Goal: Task Accomplishment & Management: Complete application form

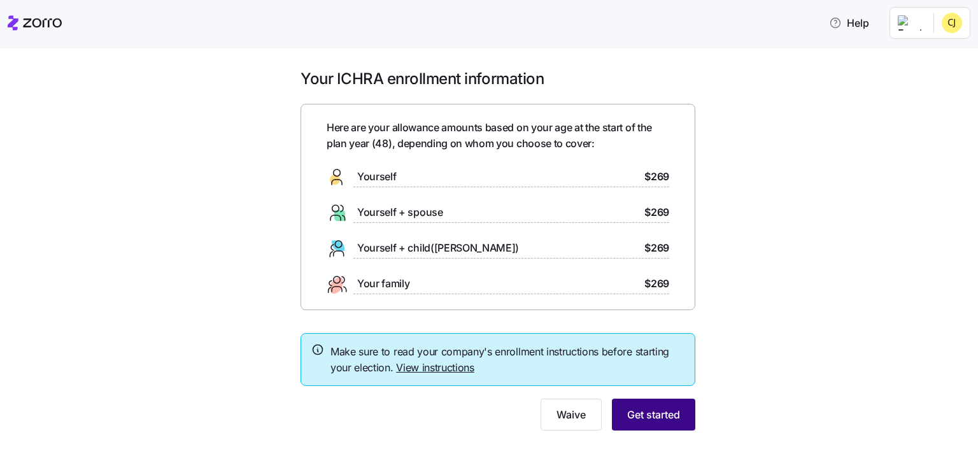
click at [653, 412] on span "Get started" at bounding box center [653, 414] width 53 height 15
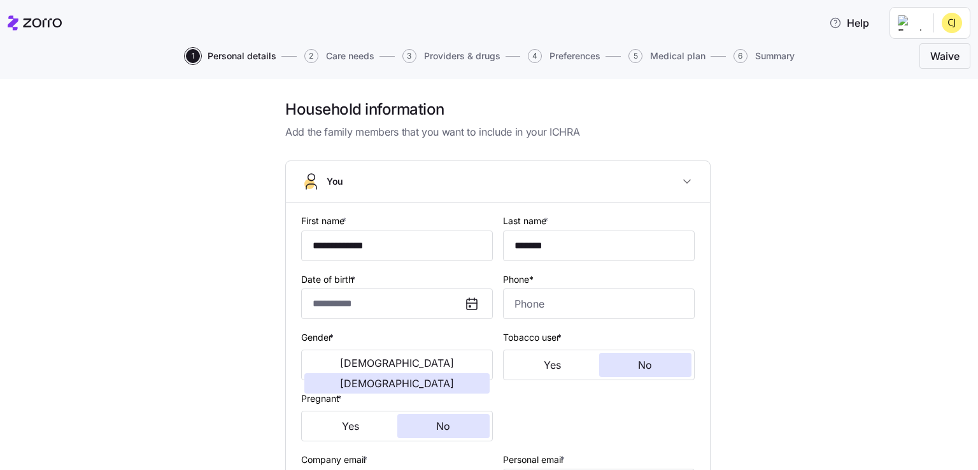
type input "**********"
type input "[PHONE_NUMBER]"
type input "[DEMOGRAPHIC_DATA] citizen"
type input "Married"
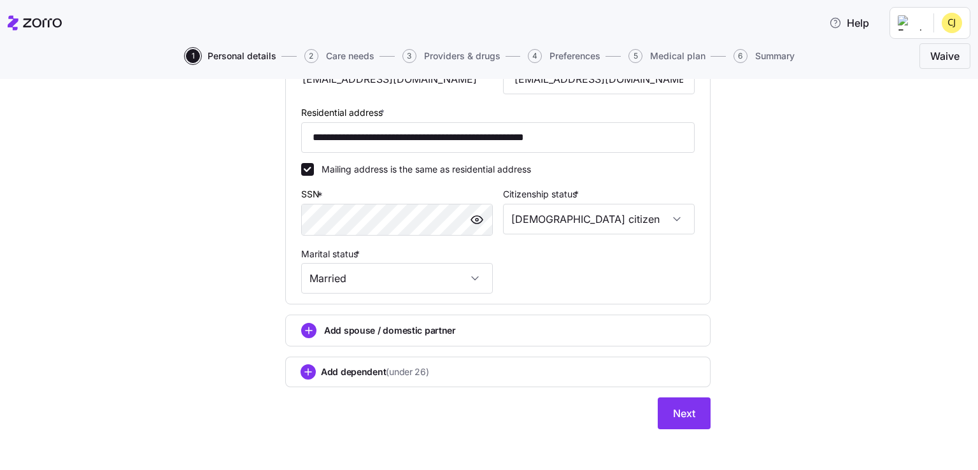
scroll to position [407, 0]
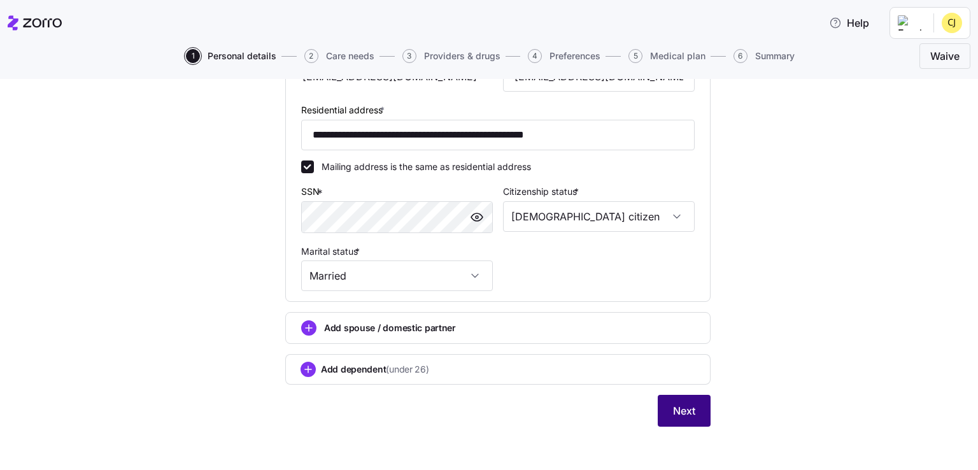
click at [673, 406] on span "Next" at bounding box center [684, 410] width 22 height 15
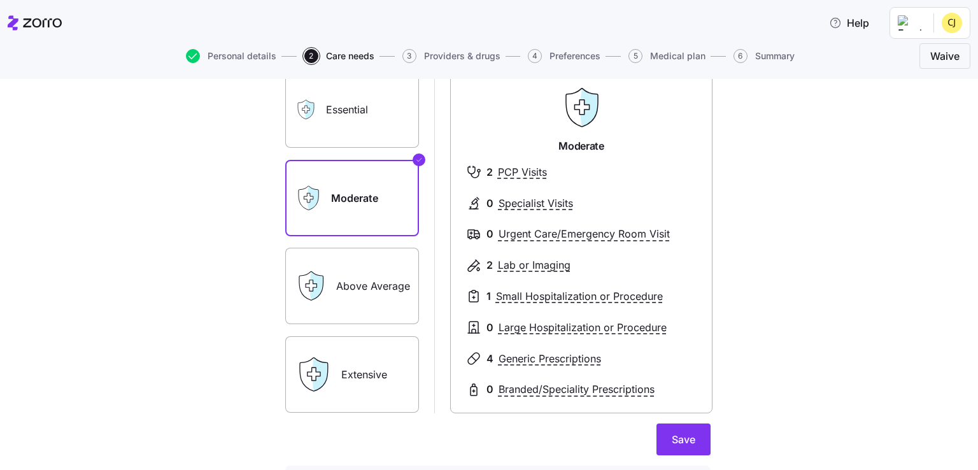
scroll to position [127, 0]
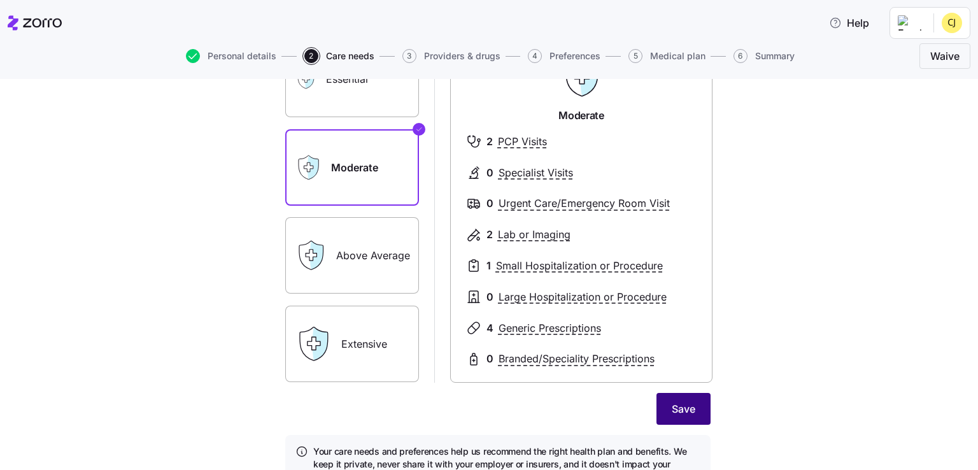
click at [676, 406] on span "Save" at bounding box center [684, 408] width 24 height 15
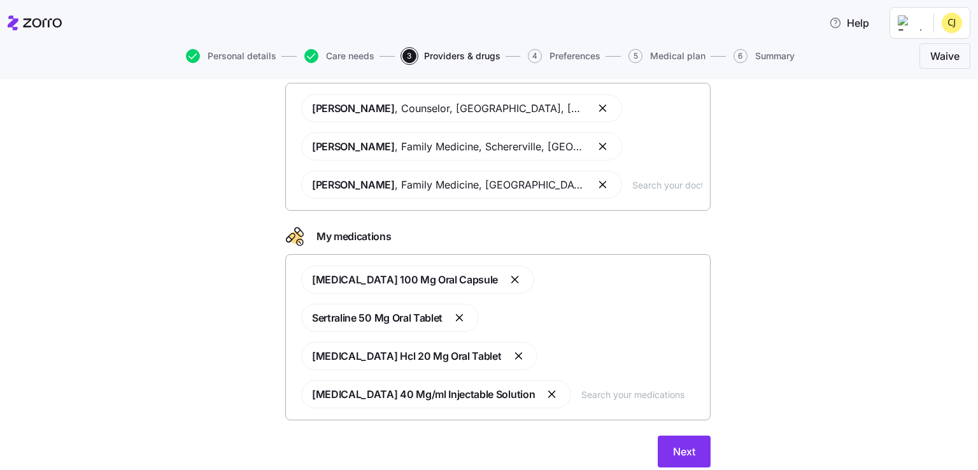
scroll to position [105, 0]
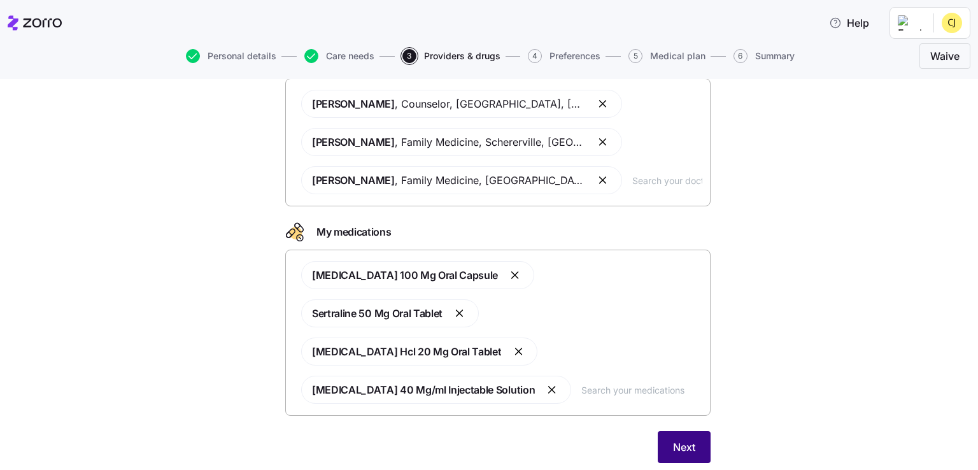
click at [681, 439] on span "Next" at bounding box center [684, 446] width 22 height 15
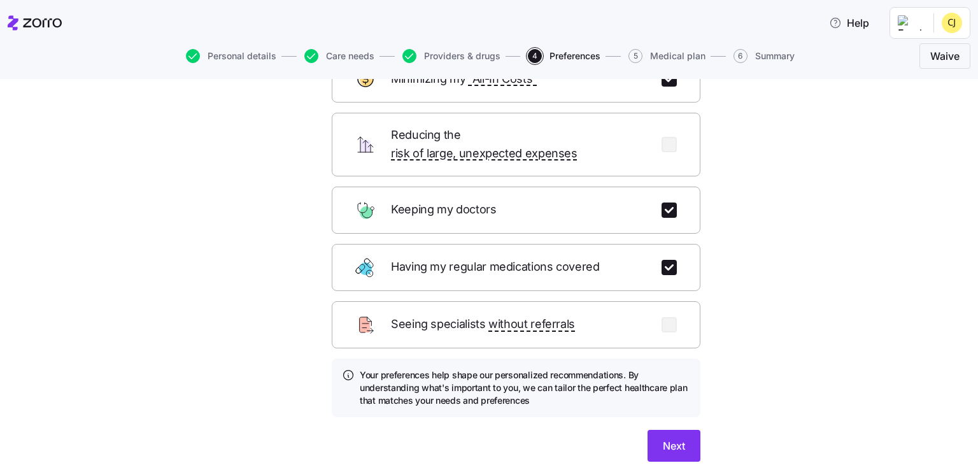
scroll to position [127, 0]
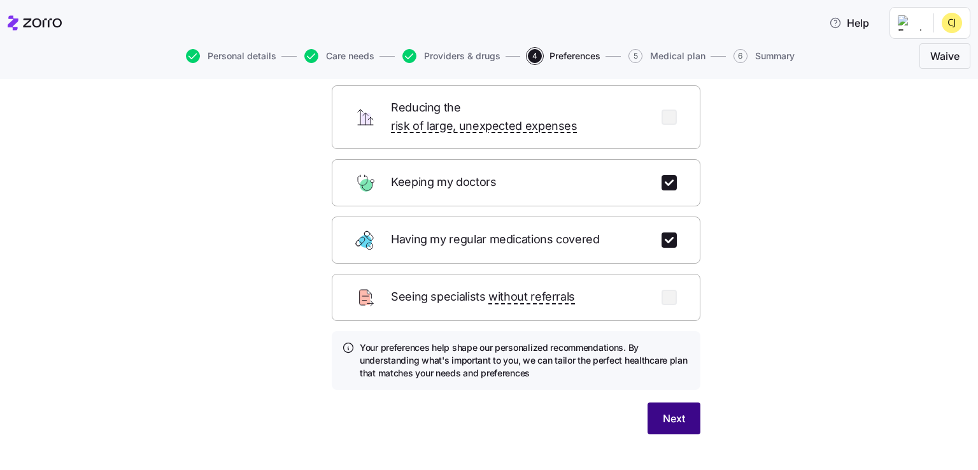
click at [692, 402] on button "Next" at bounding box center [673, 418] width 53 height 32
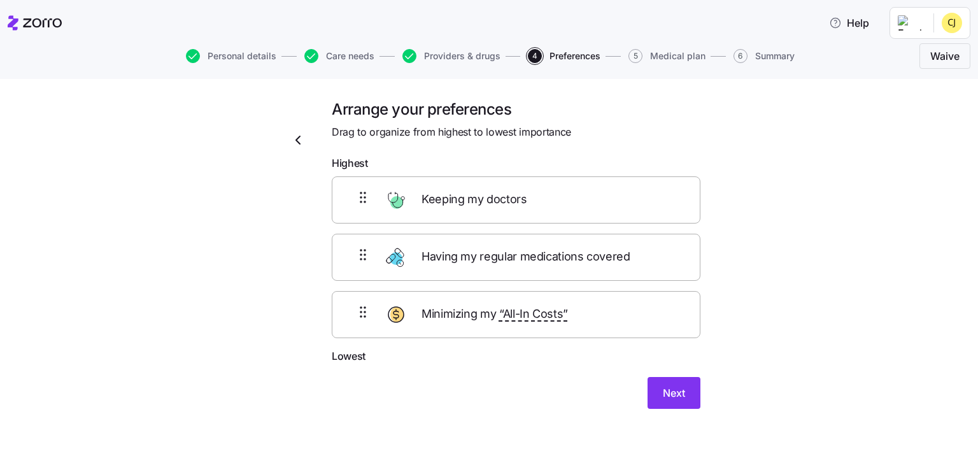
scroll to position [0, 0]
click at [676, 392] on span "Next" at bounding box center [674, 392] width 22 height 15
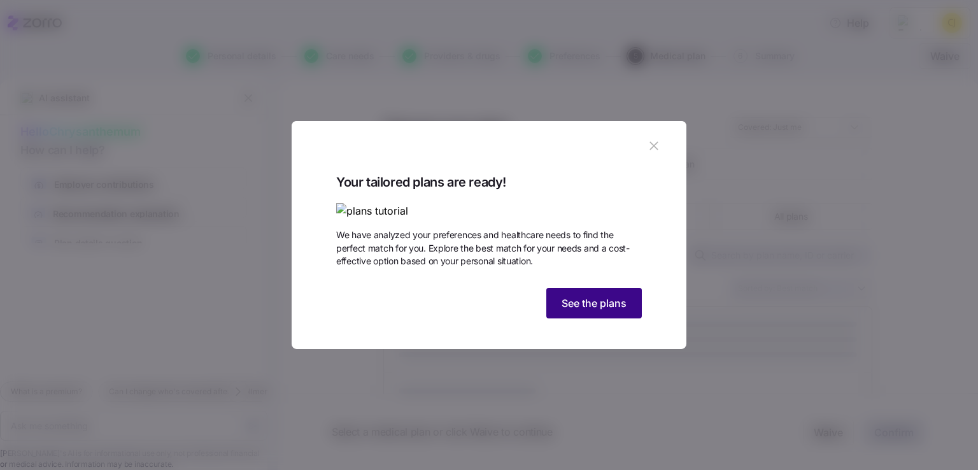
click at [620, 311] on span "See the plans" at bounding box center [594, 302] width 65 height 15
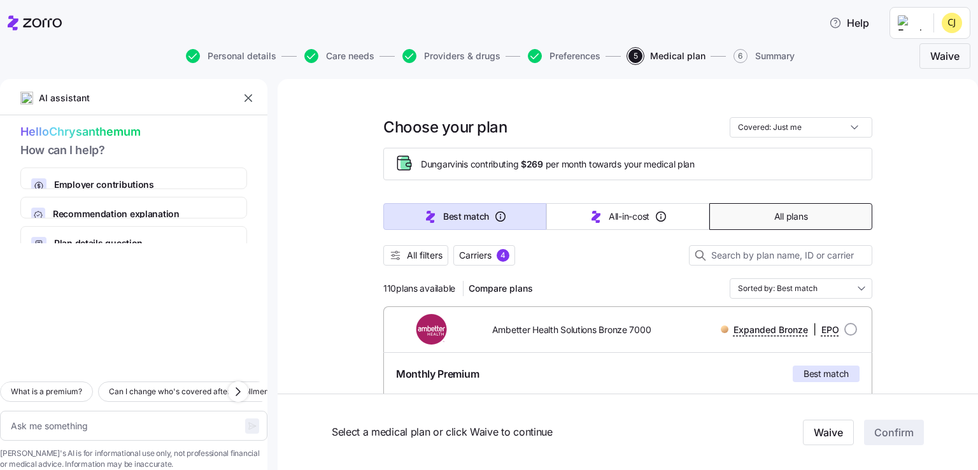
click at [731, 207] on button "All plans" at bounding box center [790, 216] width 163 height 27
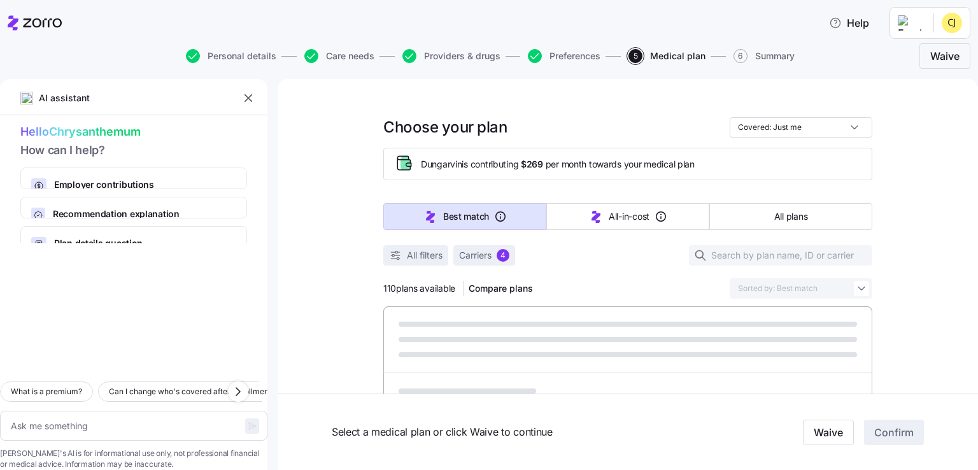
type textarea "x"
type input "Sorted by: Premium"
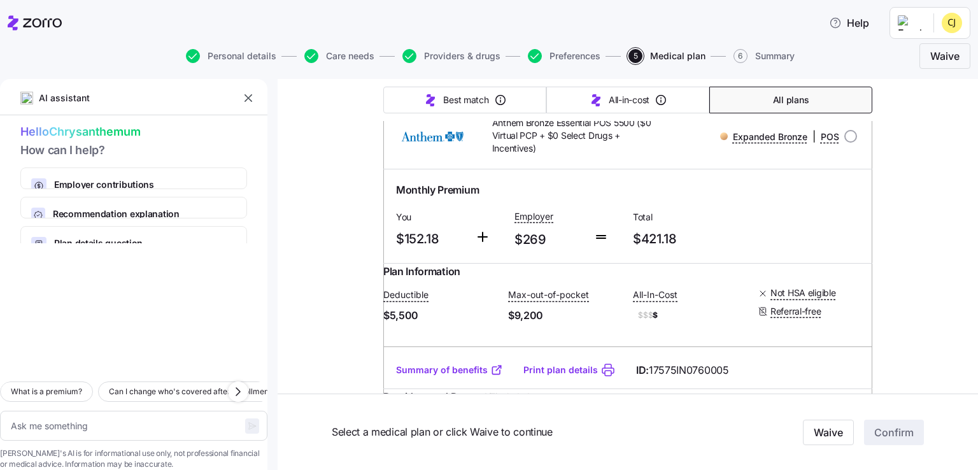
scroll to position [1146, 0]
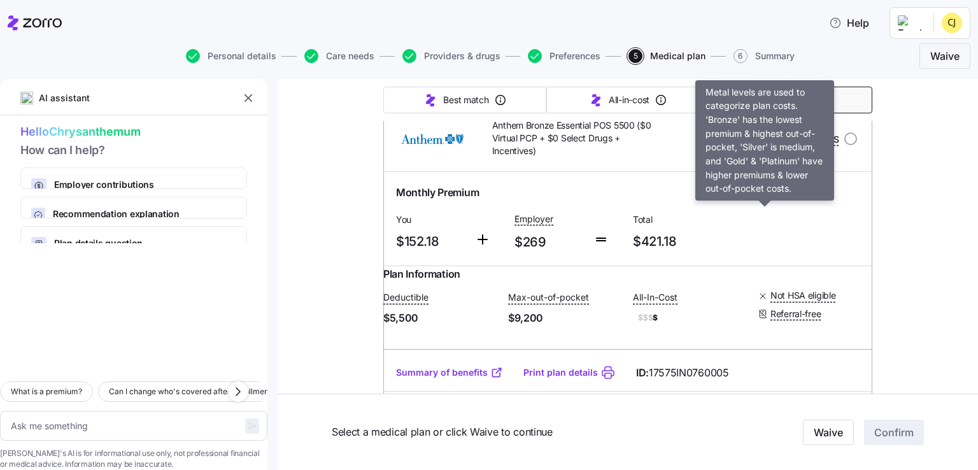
click at [752, 146] on span "Expanded Bronze" at bounding box center [770, 139] width 74 height 13
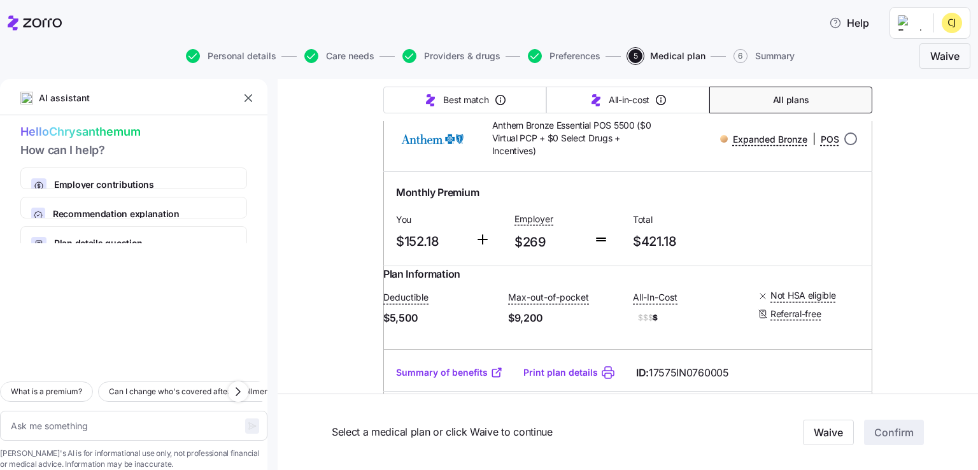
click at [844, 145] on input "radio" at bounding box center [850, 138] width 13 height 13
radio input "true"
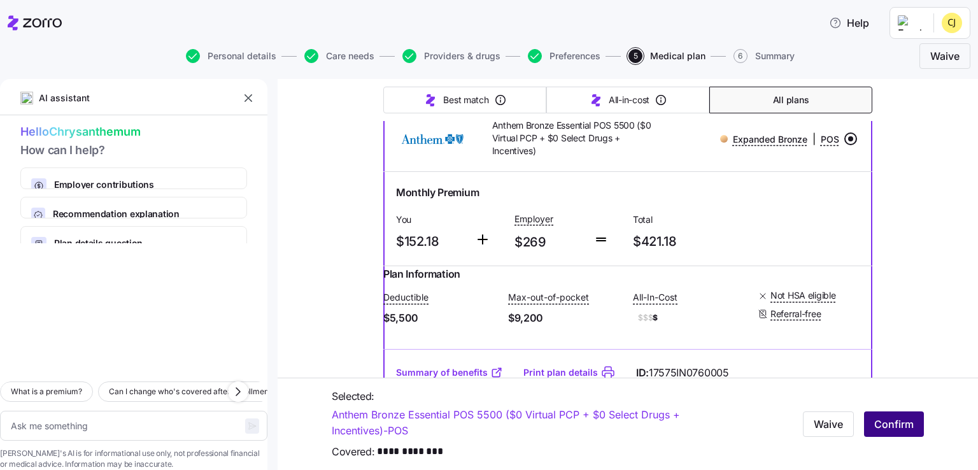
click at [891, 427] on span "Confirm" at bounding box center [893, 423] width 39 height 15
type textarea "x"
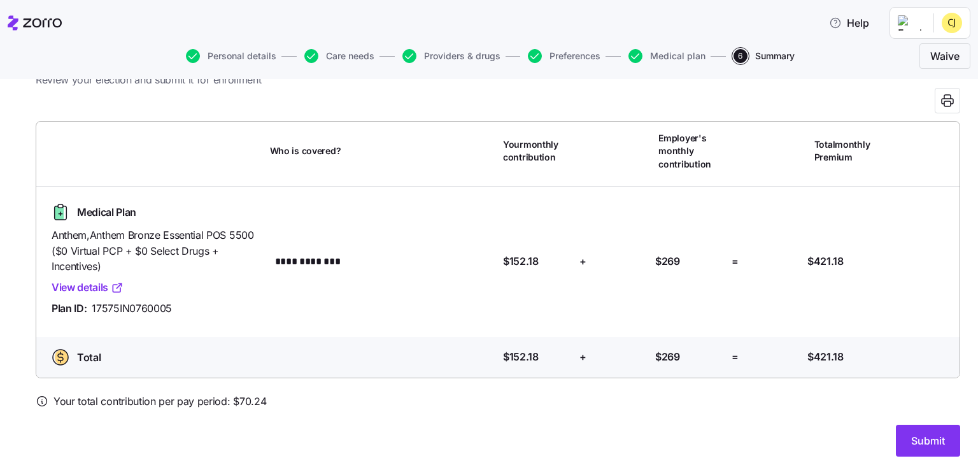
scroll to position [53, 0]
click at [913, 441] on span "Submit" at bounding box center [928, 439] width 34 height 15
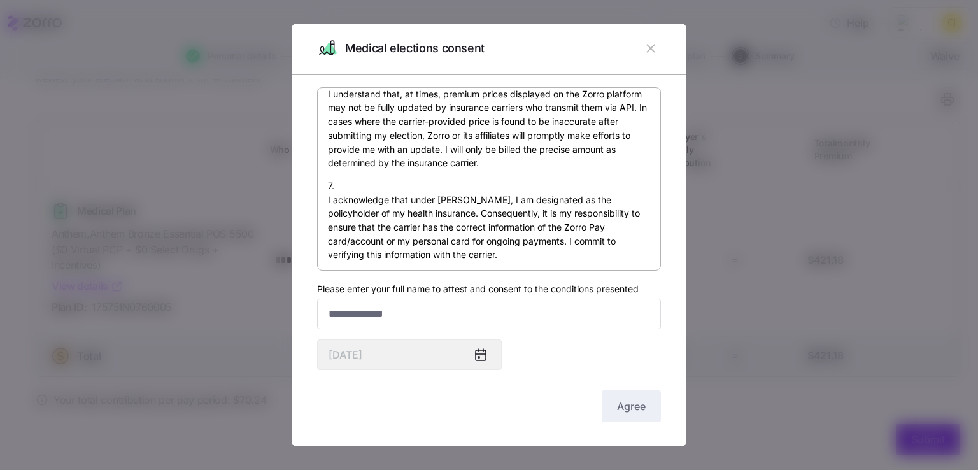
scroll to position [971, 0]
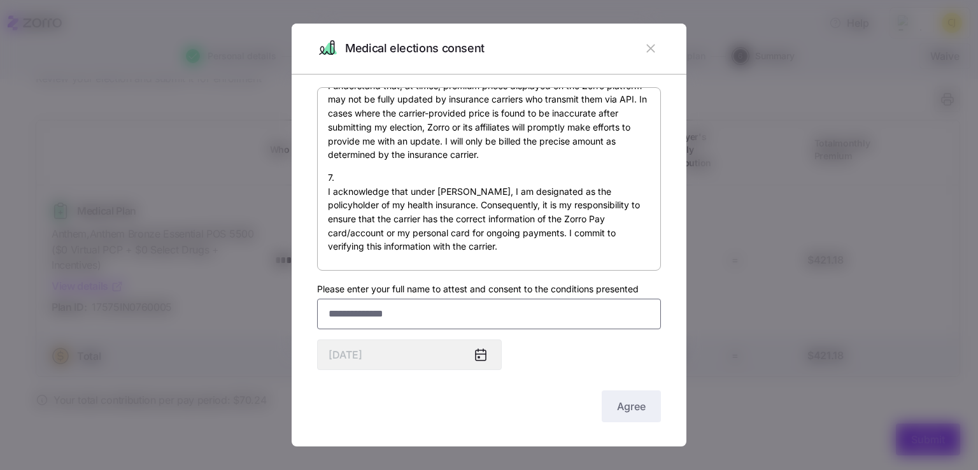
click at [484, 308] on input "Please enter your full name to attest and consent to the conditions presented" at bounding box center [489, 314] width 344 height 31
type input "**********"
click at [630, 406] on span "Agree" at bounding box center [631, 406] width 29 height 15
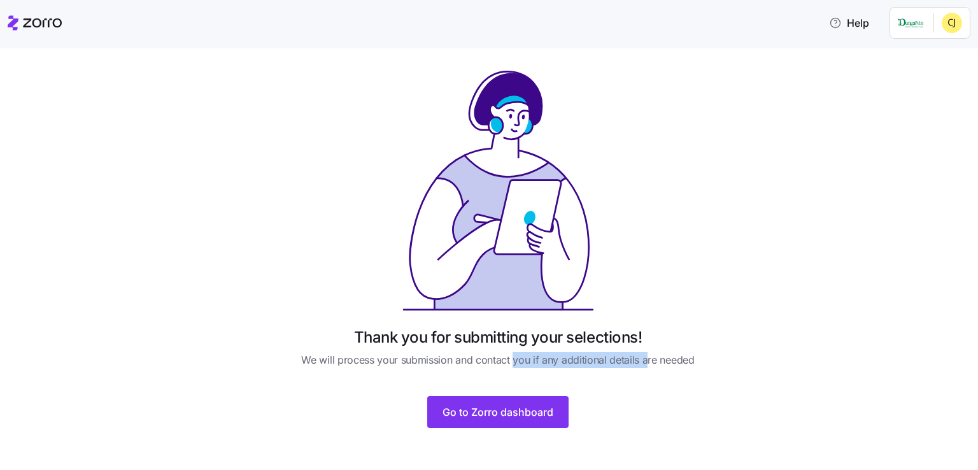
drag, startPoint x: 510, startPoint y: 362, endPoint x: 642, endPoint y: 360, distance: 132.4
click at [642, 360] on span "We will process your submission and contact you if any additional details are n…" at bounding box center [497, 360] width 393 height 16
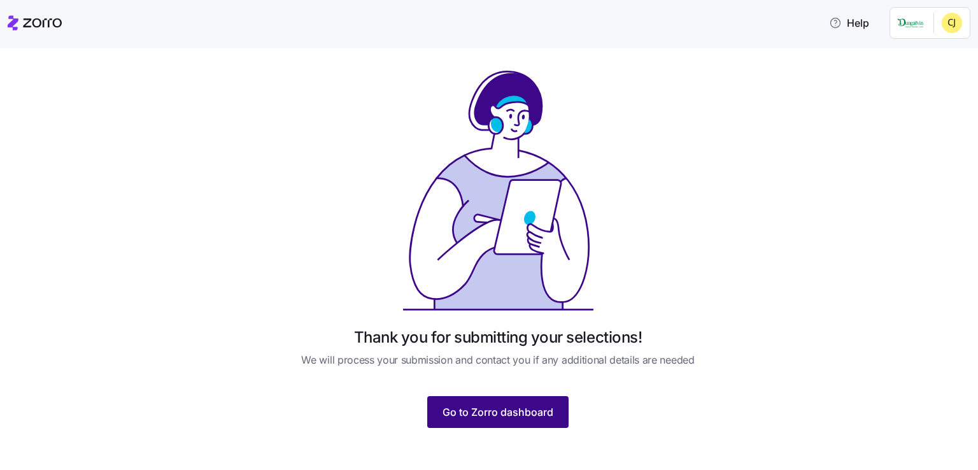
click at [537, 413] on span "Go to Zorro dashboard" at bounding box center [497, 411] width 111 height 15
